Goal: Task Accomplishment & Management: Complete application form

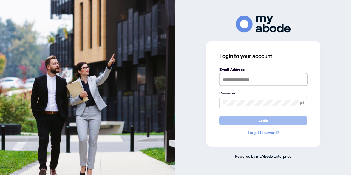
type input "**********"
click at [272, 122] on button "Login" at bounding box center [263, 120] width 88 height 9
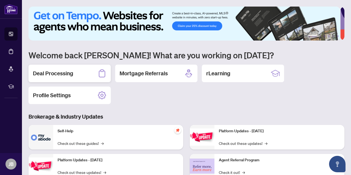
click at [58, 73] on h2 "Deal Processing" at bounding box center [53, 74] width 40 height 8
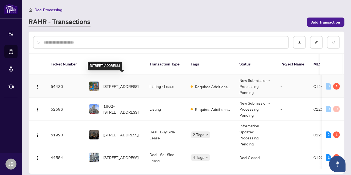
click at [130, 83] on span "[STREET_ADDRESS]" at bounding box center [120, 86] width 35 height 6
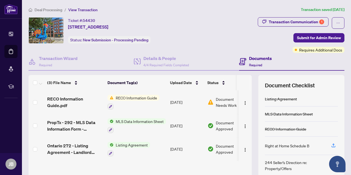
click at [282, 17] on button "Transaction Communication 1" at bounding box center [292, 21] width 71 height 9
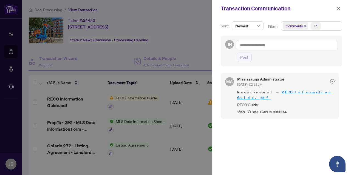
click at [12, 19] on div at bounding box center [175, 87] width 351 height 175
click at [339, 8] on icon "close" at bounding box center [338, 8] width 3 height 3
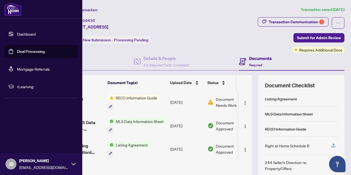
click at [31, 34] on link "Dashboard" at bounding box center [26, 34] width 19 height 5
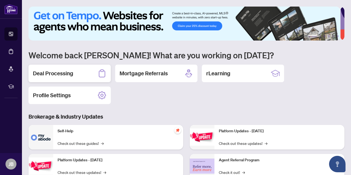
click at [66, 77] on div "Deal Processing" at bounding box center [69, 74] width 82 height 18
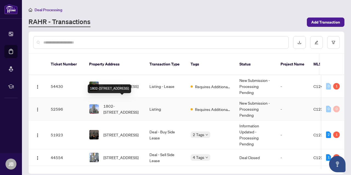
click at [118, 103] on span "1802-[STREET_ADDRESS]" at bounding box center [121, 109] width 37 height 12
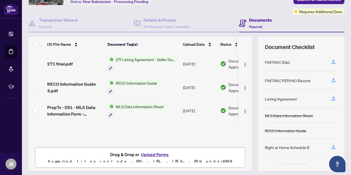
scroll to position [54, 0]
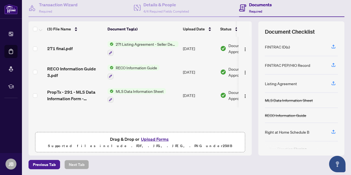
click at [156, 139] on button "Upload Forms" at bounding box center [154, 139] width 31 height 7
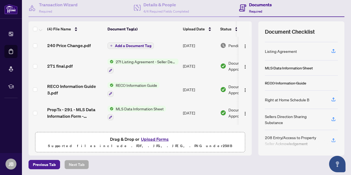
scroll to position [0, 0]
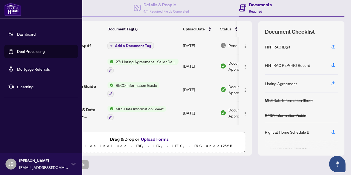
click at [31, 34] on link "Dashboard" at bounding box center [26, 34] width 19 height 5
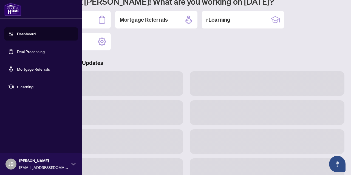
scroll to position [53, 0]
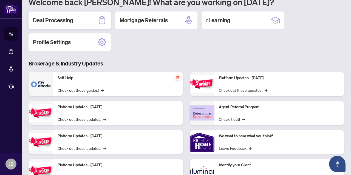
click at [64, 21] on h2 "Deal Processing" at bounding box center [53, 20] width 40 height 8
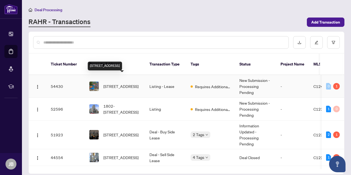
click at [114, 83] on span "[STREET_ADDRESS]" at bounding box center [120, 86] width 35 height 6
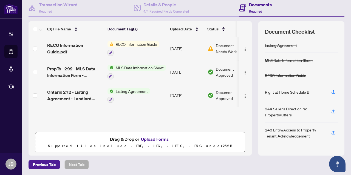
scroll to position [53, 0]
click at [153, 139] on button "Upload Forms" at bounding box center [154, 139] width 31 height 7
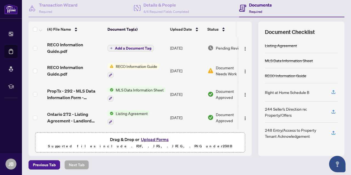
scroll to position [0, 0]
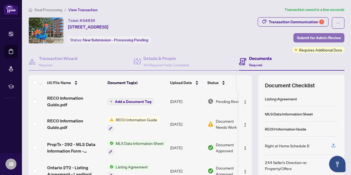
click at [320, 36] on span "Submit for Admin Review" at bounding box center [319, 37] width 44 height 9
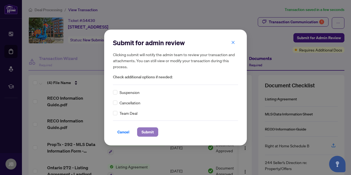
click at [148, 132] on span "Submit" at bounding box center [147, 132] width 12 height 9
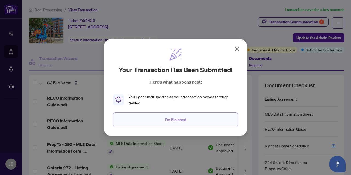
click at [174, 118] on span "I'm Finished" at bounding box center [175, 119] width 21 height 9
